Goal: Task Accomplishment & Management: Manage account settings

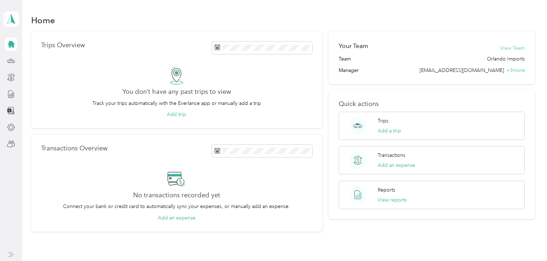
click at [509, 47] on button "View Team" at bounding box center [512, 48] width 25 height 8
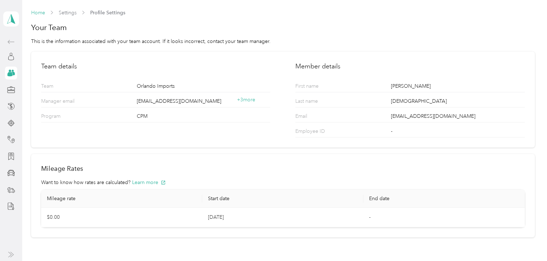
click at [38, 13] on link "Home" at bounding box center [38, 13] width 14 height 6
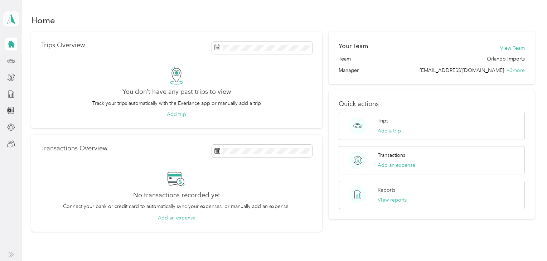
click at [13, 17] on icon at bounding box center [11, 19] width 11 height 10
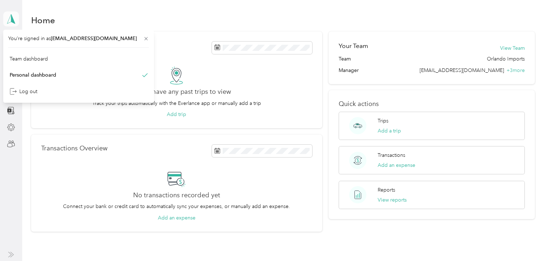
click at [10, 16] on icon at bounding box center [11, 18] width 8 height 9
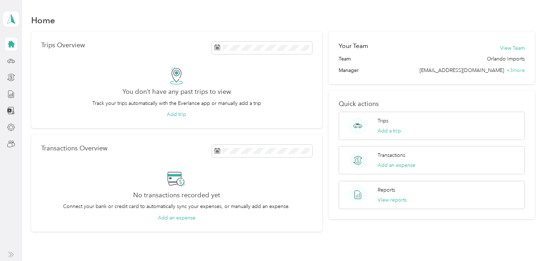
click at [12, 45] on icon at bounding box center [11, 44] width 7 height 7
click at [11, 18] on polygon at bounding box center [13, 18] width 4 height 9
click at [19, 58] on div "Team dashboard" at bounding box center [29, 59] width 38 height 8
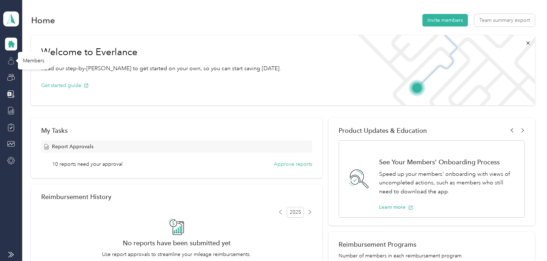
click at [11, 61] on icon at bounding box center [11, 61] width 8 height 8
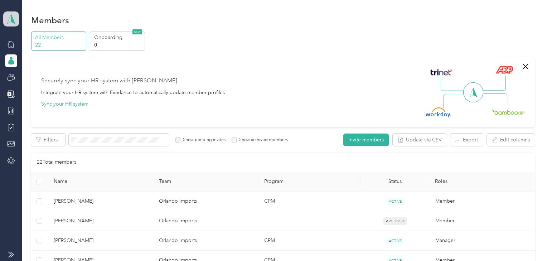
click at [10, 16] on icon at bounding box center [11, 19] width 11 height 10
click at [30, 57] on div "Team dashboard" at bounding box center [29, 57] width 39 height 8
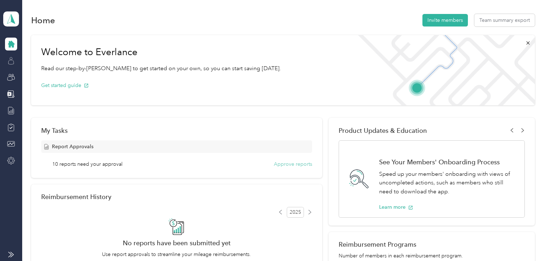
click at [297, 163] on button "Approve reports" at bounding box center [293, 164] width 38 height 8
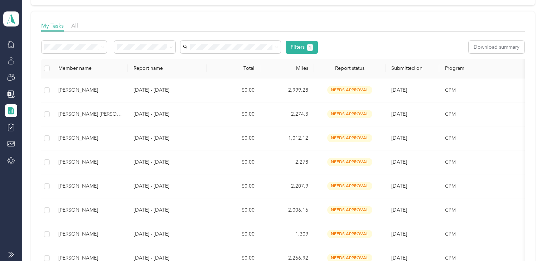
scroll to position [114, 0]
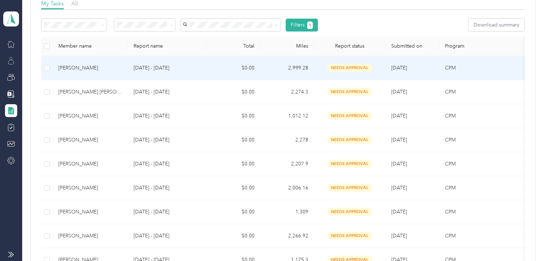
click at [77, 67] on div "[PERSON_NAME]" at bounding box center [90, 68] width 64 height 8
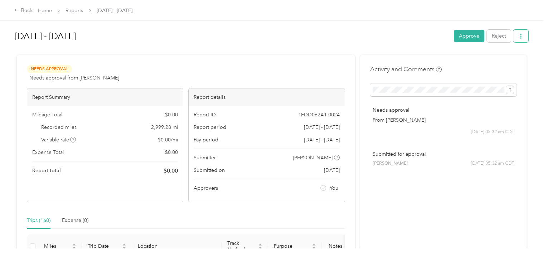
click at [524, 33] on button "button" at bounding box center [520, 36] width 15 height 13
click at [499, 62] on span "Download" at bounding box center [500, 62] width 24 height 8
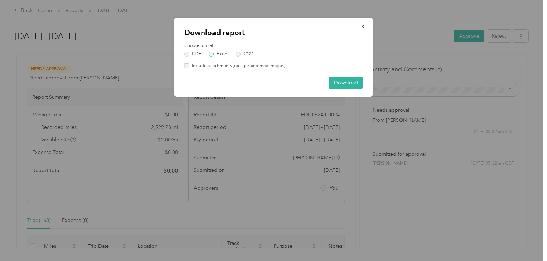
click at [212, 52] on label "Excel" at bounding box center [218, 54] width 19 height 5
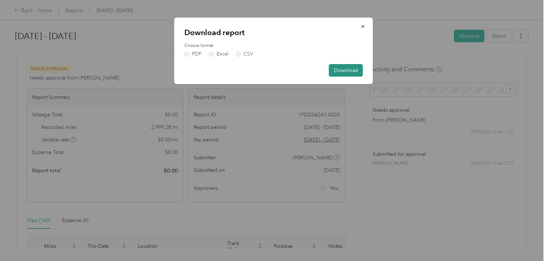
click at [344, 67] on button "Download" at bounding box center [346, 70] width 34 height 13
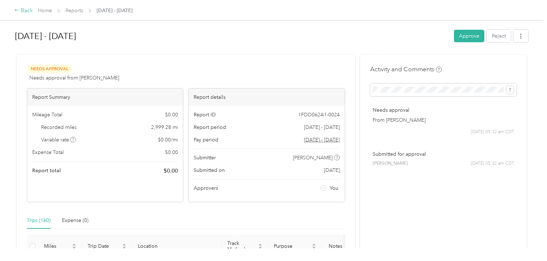
click at [24, 10] on div "Back" at bounding box center [23, 10] width 19 height 9
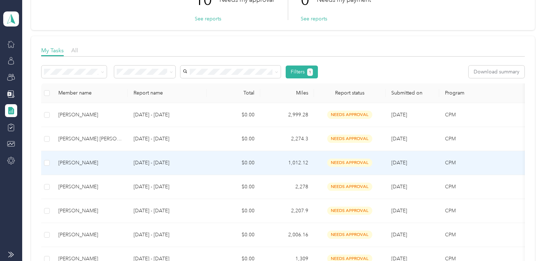
scroll to position [86, 0]
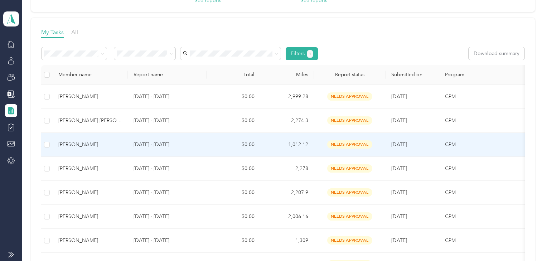
click at [87, 143] on div "[PERSON_NAME]" at bounding box center [90, 145] width 64 height 8
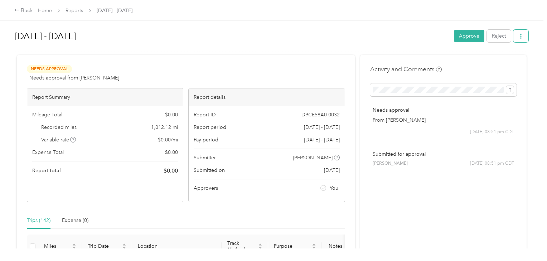
click at [520, 33] on span "button" at bounding box center [520, 36] width 5 height 6
click at [497, 61] on span "Download" at bounding box center [500, 62] width 24 height 8
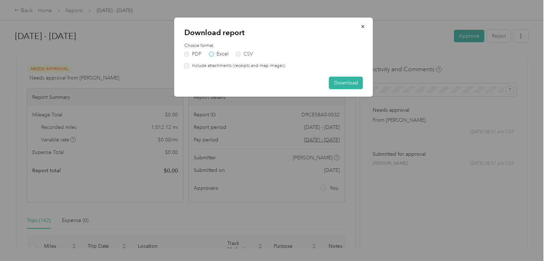
click at [225, 52] on label "Excel" at bounding box center [218, 54] width 19 height 5
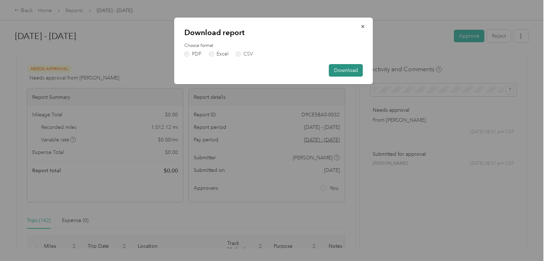
click at [338, 67] on button "Download" at bounding box center [346, 70] width 34 height 13
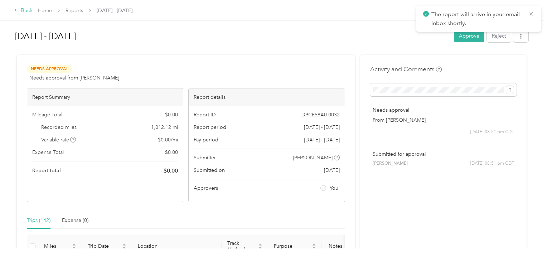
click at [20, 10] on div "Back" at bounding box center [23, 10] width 19 height 9
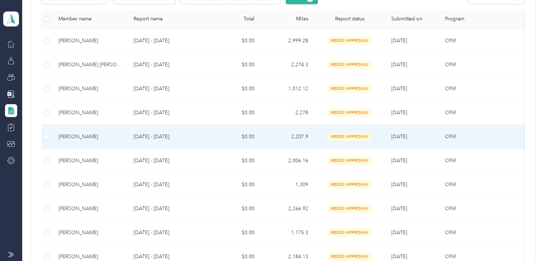
scroll to position [143, 0]
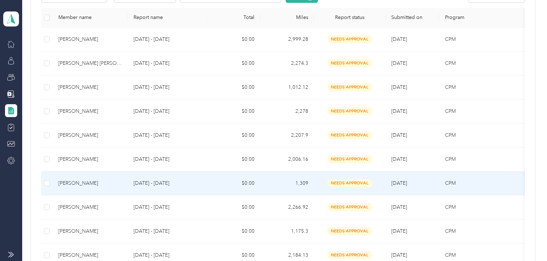
click at [93, 180] on div "[PERSON_NAME]" at bounding box center [90, 183] width 64 height 8
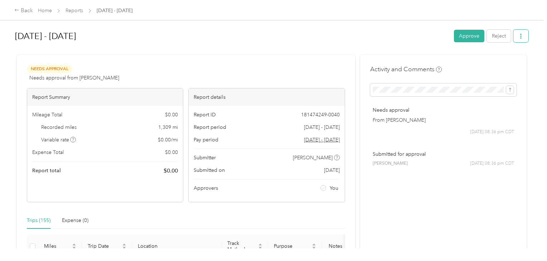
click at [522, 36] on icon "button" at bounding box center [520, 36] width 5 height 5
click at [507, 60] on span "Download" at bounding box center [500, 62] width 24 height 8
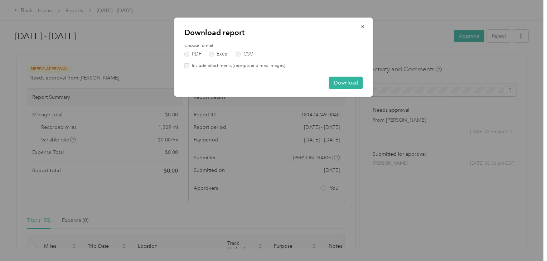
click at [216, 49] on div "Choose format PDF Excel CSV" at bounding box center [273, 50] width 178 height 14
click at [216, 52] on label "Excel" at bounding box center [218, 54] width 19 height 5
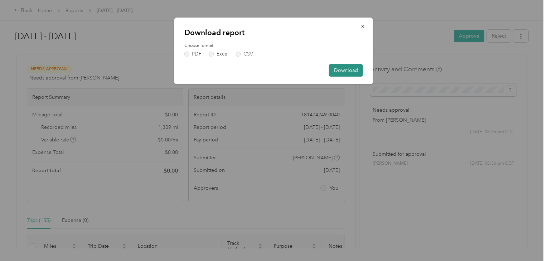
click at [355, 67] on button "Download" at bounding box center [346, 70] width 34 height 13
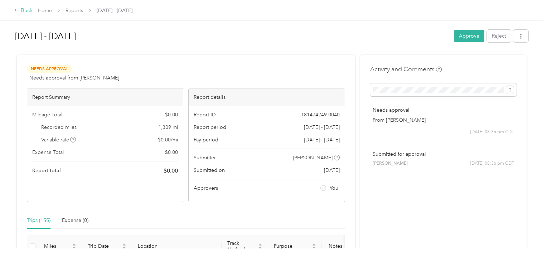
click at [20, 9] on div "Back" at bounding box center [23, 10] width 19 height 9
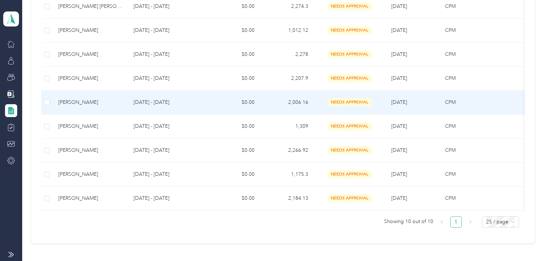
scroll to position [200, 0]
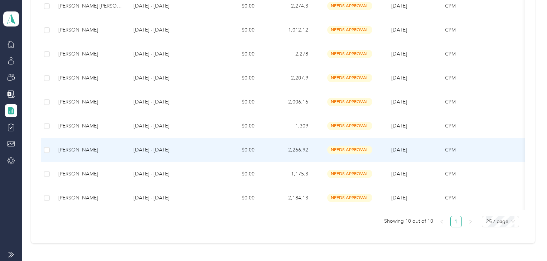
click at [82, 147] on div "[PERSON_NAME]" at bounding box center [90, 150] width 64 height 8
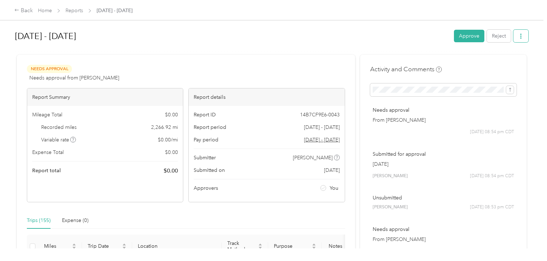
click at [524, 34] on button "button" at bounding box center [520, 36] width 15 height 13
click at [501, 62] on span "Download" at bounding box center [500, 62] width 24 height 8
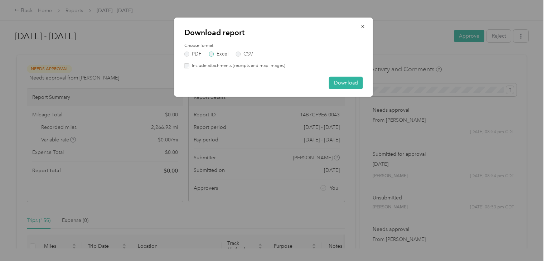
click at [214, 52] on label "Excel" at bounding box center [218, 54] width 19 height 5
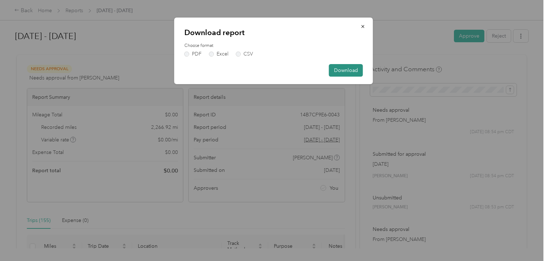
click at [351, 69] on button "Download" at bounding box center [346, 70] width 34 height 13
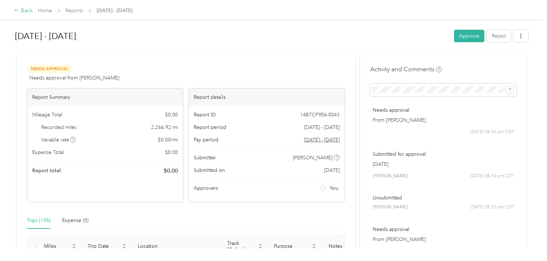
click at [16, 9] on icon at bounding box center [16, 10] width 5 height 5
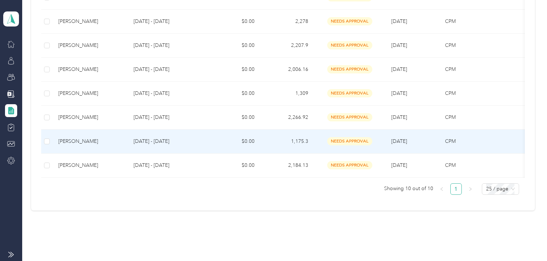
scroll to position [259, 0]
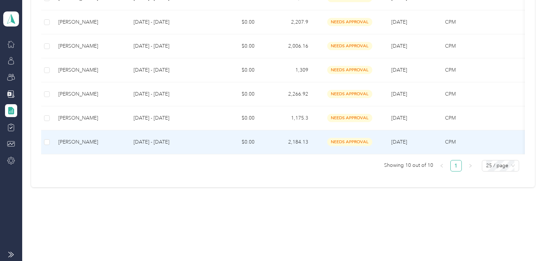
click at [66, 138] on div "[PERSON_NAME]" at bounding box center [90, 142] width 64 height 8
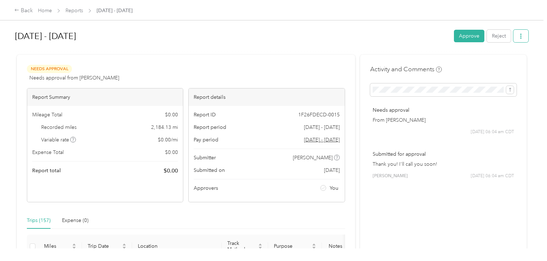
click at [519, 35] on icon "button" at bounding box center [520, 36] width 5 height 5
click at [495, 60] on span "Download" at bounding box center [500, 62] width 24 height 8
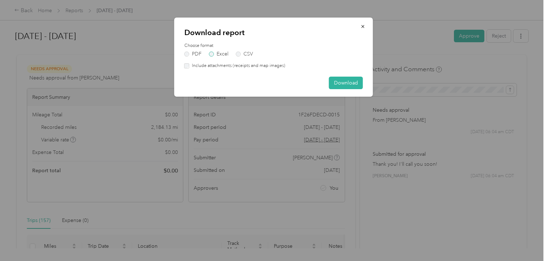
click at [223, 53] on label "Excel" at bounding box center [218, 54] width 19 height 5
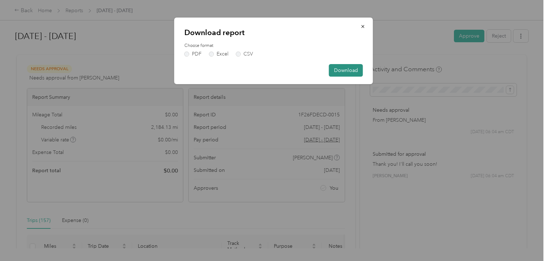
click at [349, 67] on button "Download" at bounding box center [346, 70] width 34 height 13
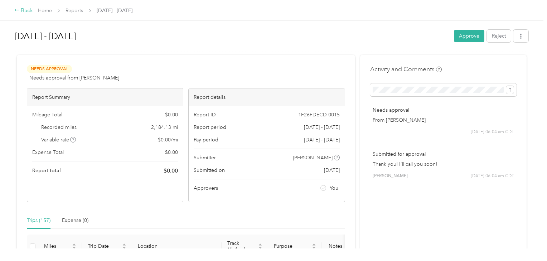
click at [15, 9] on icon at bounding box center [16, 10] width 5 height 5
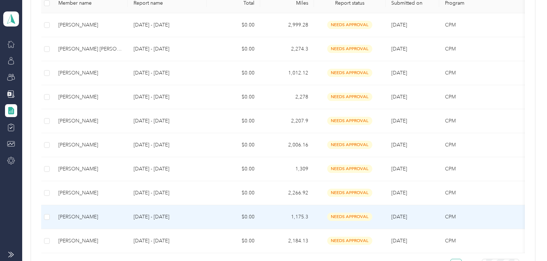
scroll to position [229, 0]
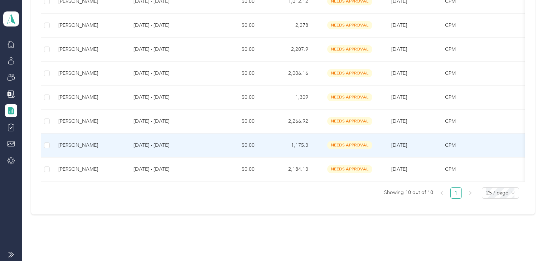
click at [94, 142] on div "[PERSON_NAME]" at bounding box center [90, 145] width 64 height 8
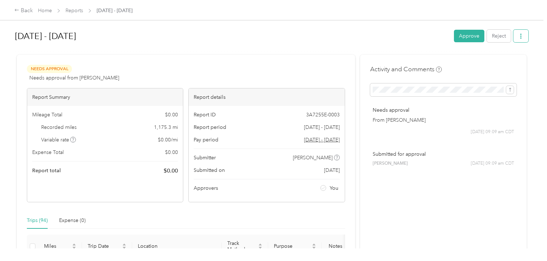
click at [522, 34] on icon "button" at bounding box center [520, 36] width 5 height 5
click at [495, 60] on span "Download" at bounding box center [500, 62] width 24 height 8
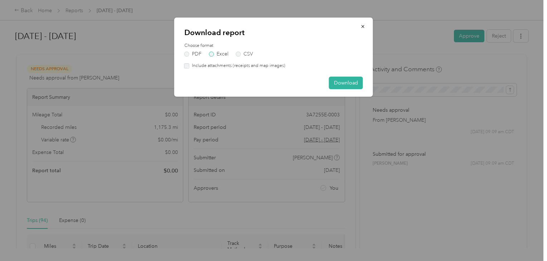
click at [218, 53] on label "Excel" at bounding box center [218, 54] width 19 height 5
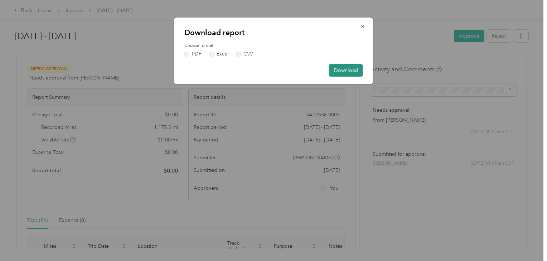
click at [349, 68] on button "Download" at bounding box center [346, 70] width 34 height 13
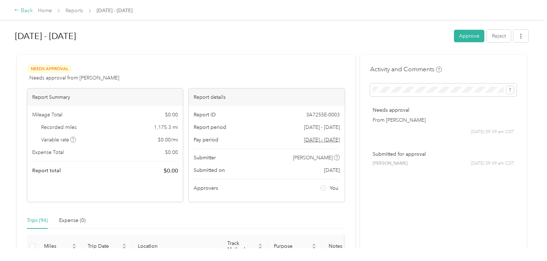
click at [24, 9] on div "Back" at bounding box center [23, 10] width 19 height 9
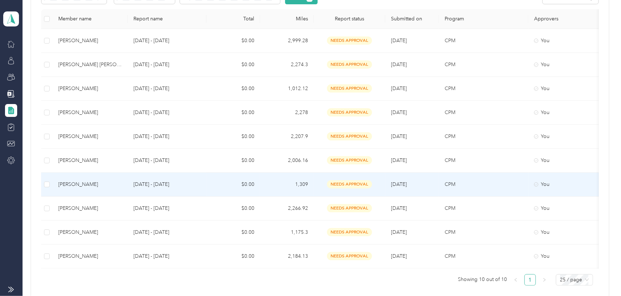
scroll to position [127, 0]
